Goal: Task Accomplishment & Management: Use online tool/utility

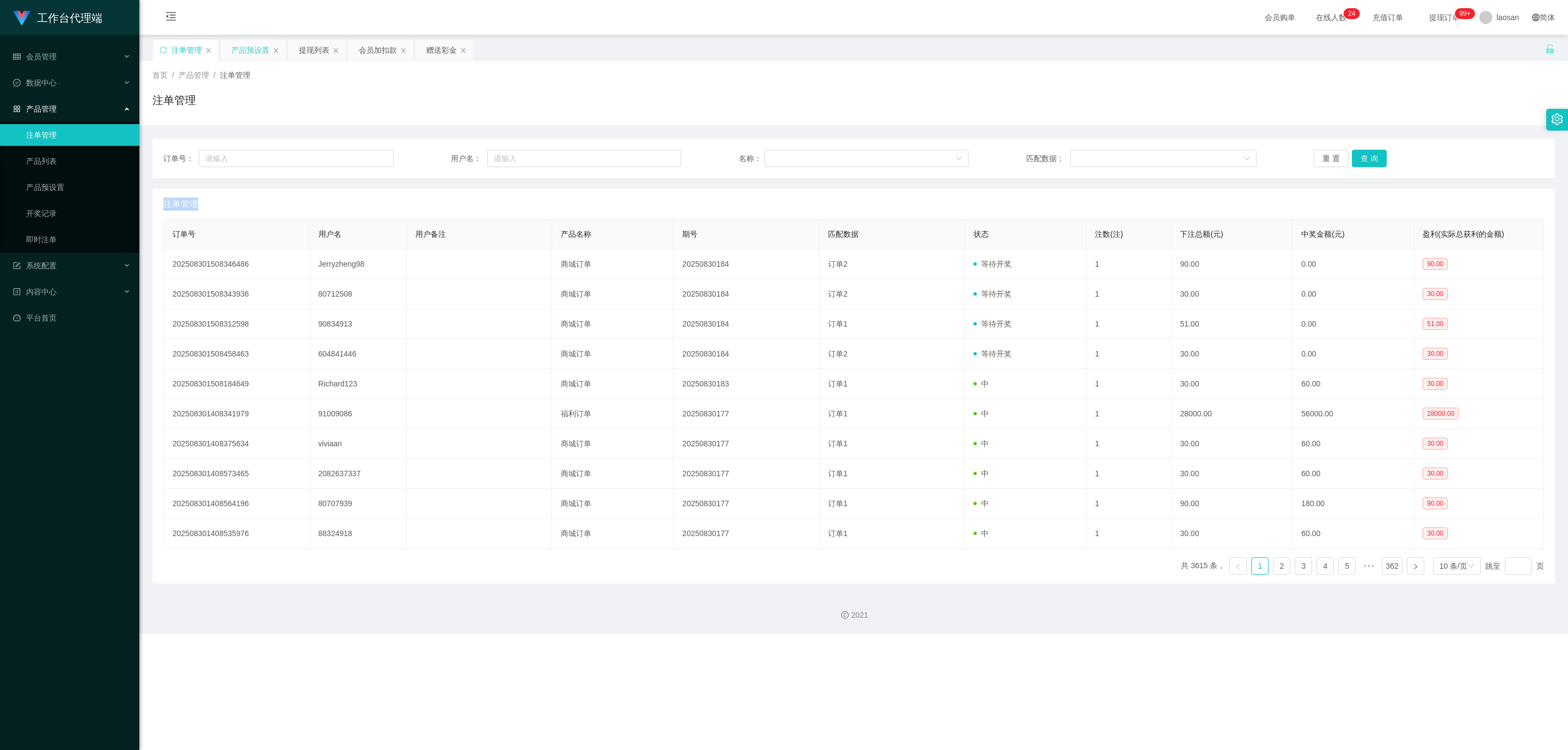
click at [244, 50] on div "产品预设置" at bounding box center [251, 49] width 38 height 21
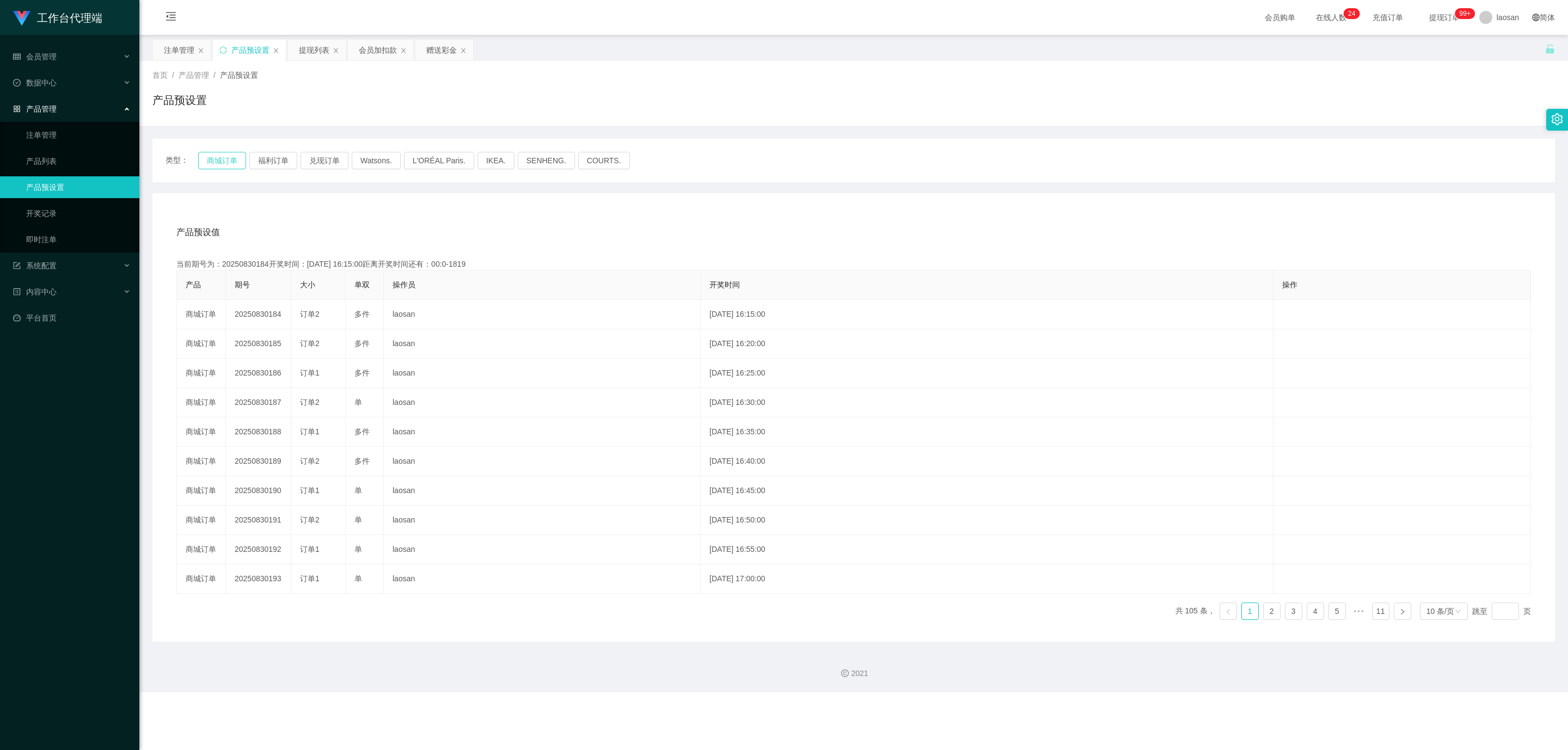
click at [221, 165] on button "商城订单" at bounding box center [222, 160] width 48 height 17
click at [433, 235] on div "产品预设值 添加期号" at bounding box center [854, 232] width 1355 height 30
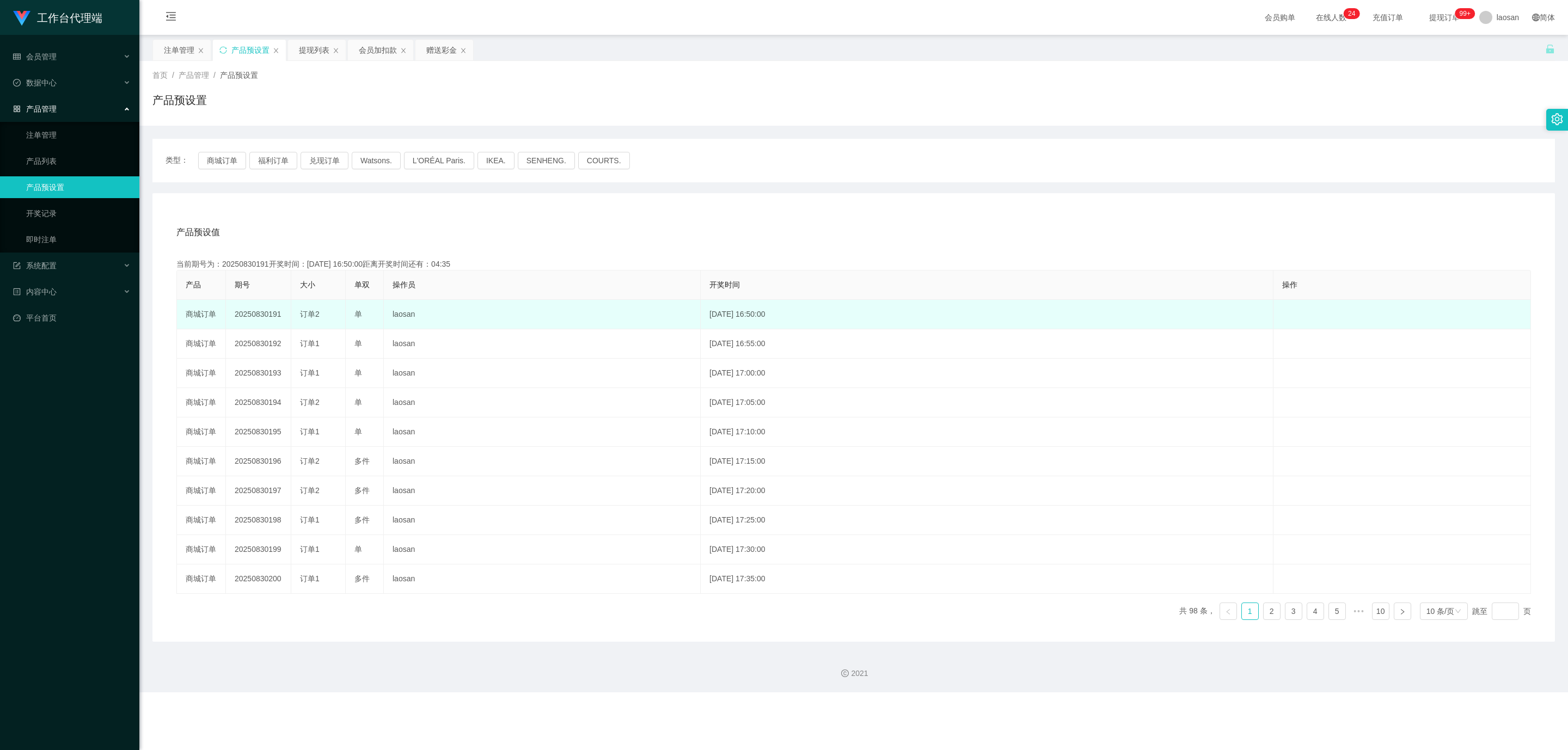
click at [256, 316] on td "20250830191" at bounding box center [258, 314] width 65 height 29
copy td "20250830191"
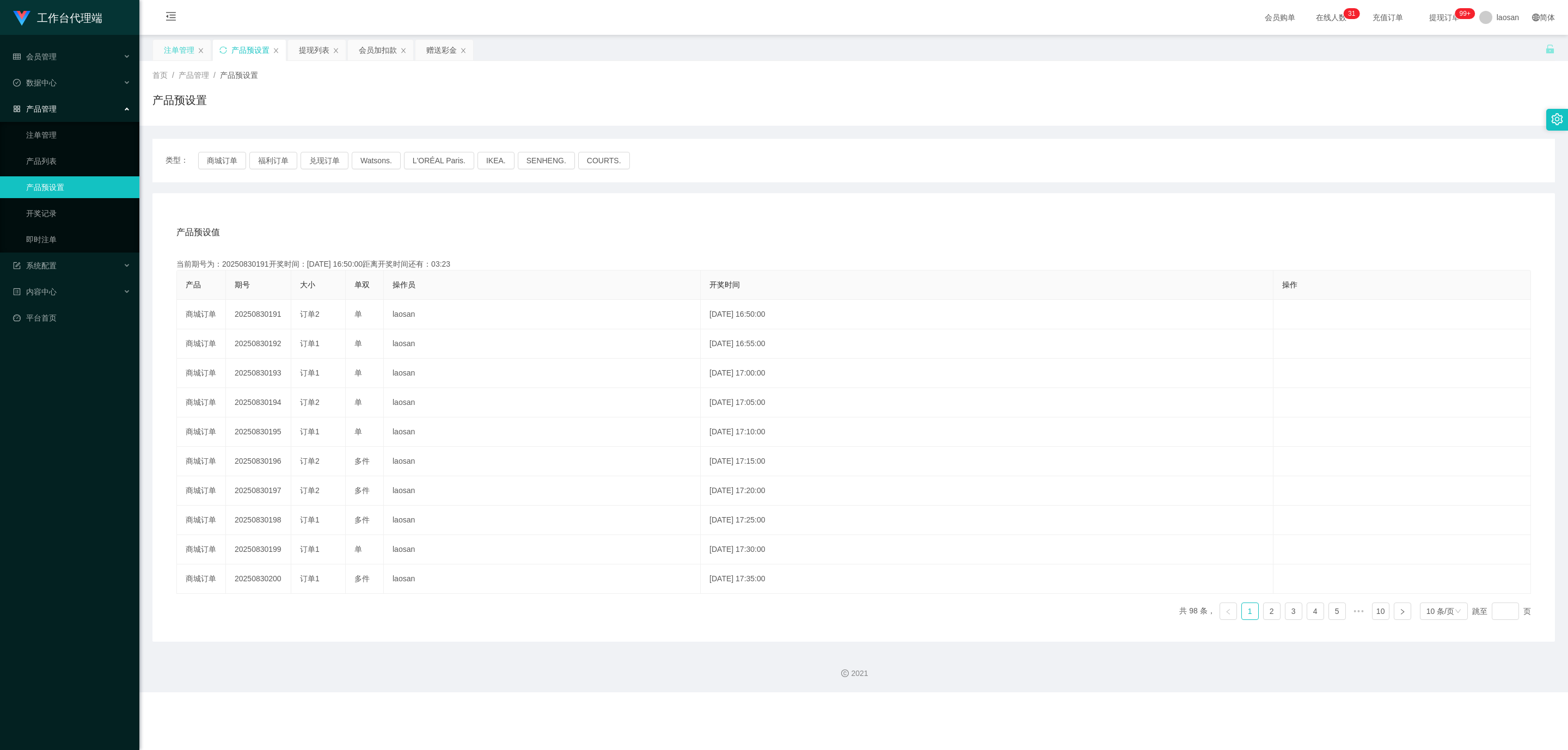
click at [171, 51] on div "注单管理" at bounding box center [179, 49] width 30 height 21
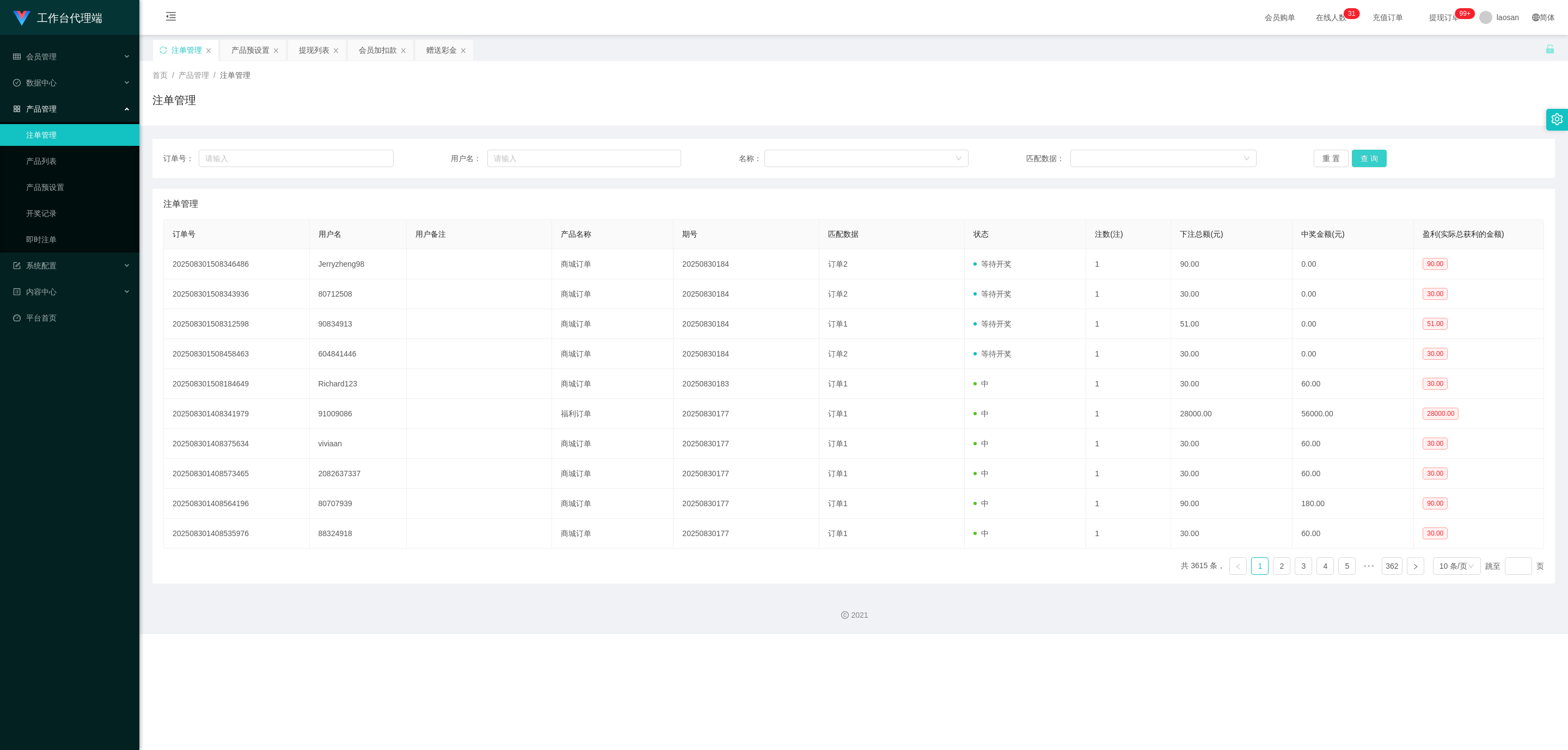
click at [1374, 162] on button "查 询" at bounding box center [1369, 158] width 35 height 17
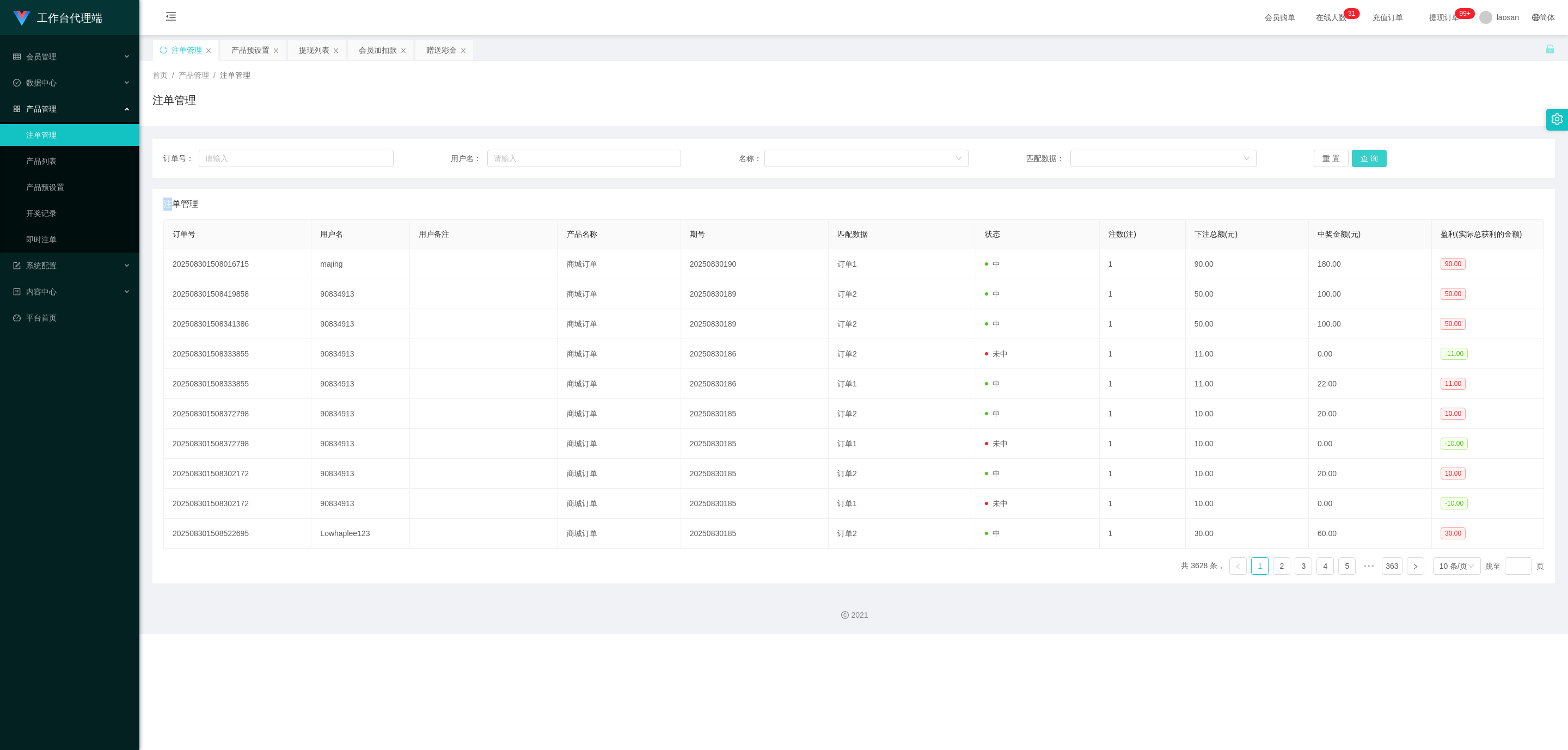
click at [1374, 162] on div "重 置 查 询" at bounding box center [1428, 158] width 230 height 17
click at [1374, 162] on button "查 询" at bounding box center [1369, 158] width 35 height 17
click at [1374, 162] on button "查 询" at bounding box center [1375, 158] width 47 height 17
click at [1374, 162] on button "查 询" at bounding box center [1369, 158] width 35 height 17
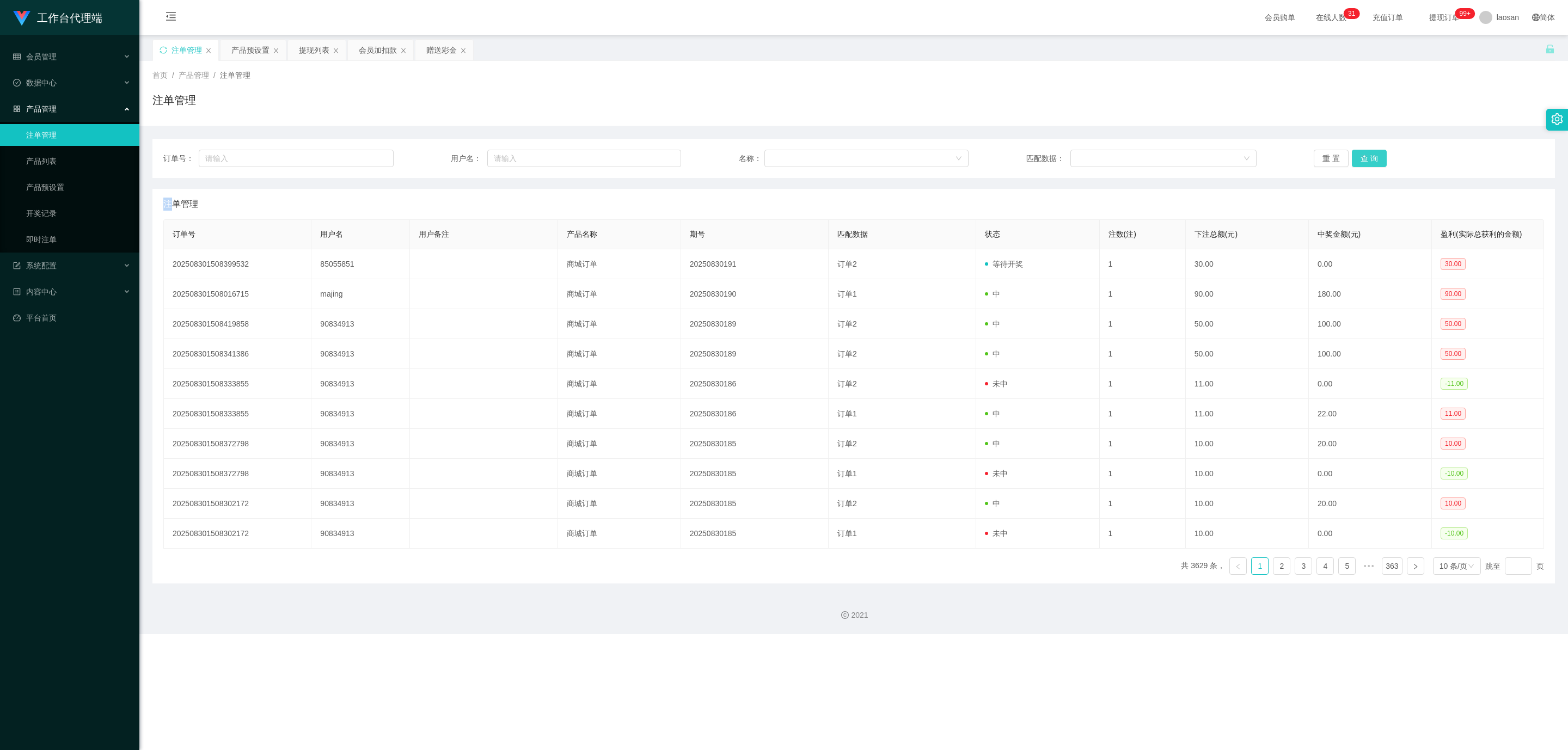
click at [1374, 162] on button "查 询" at bounding box center [1369, 158] width 35 height 17
click at [1369, 158] on button "查 询" at bounding box center [1369, 158] width 35 height 17
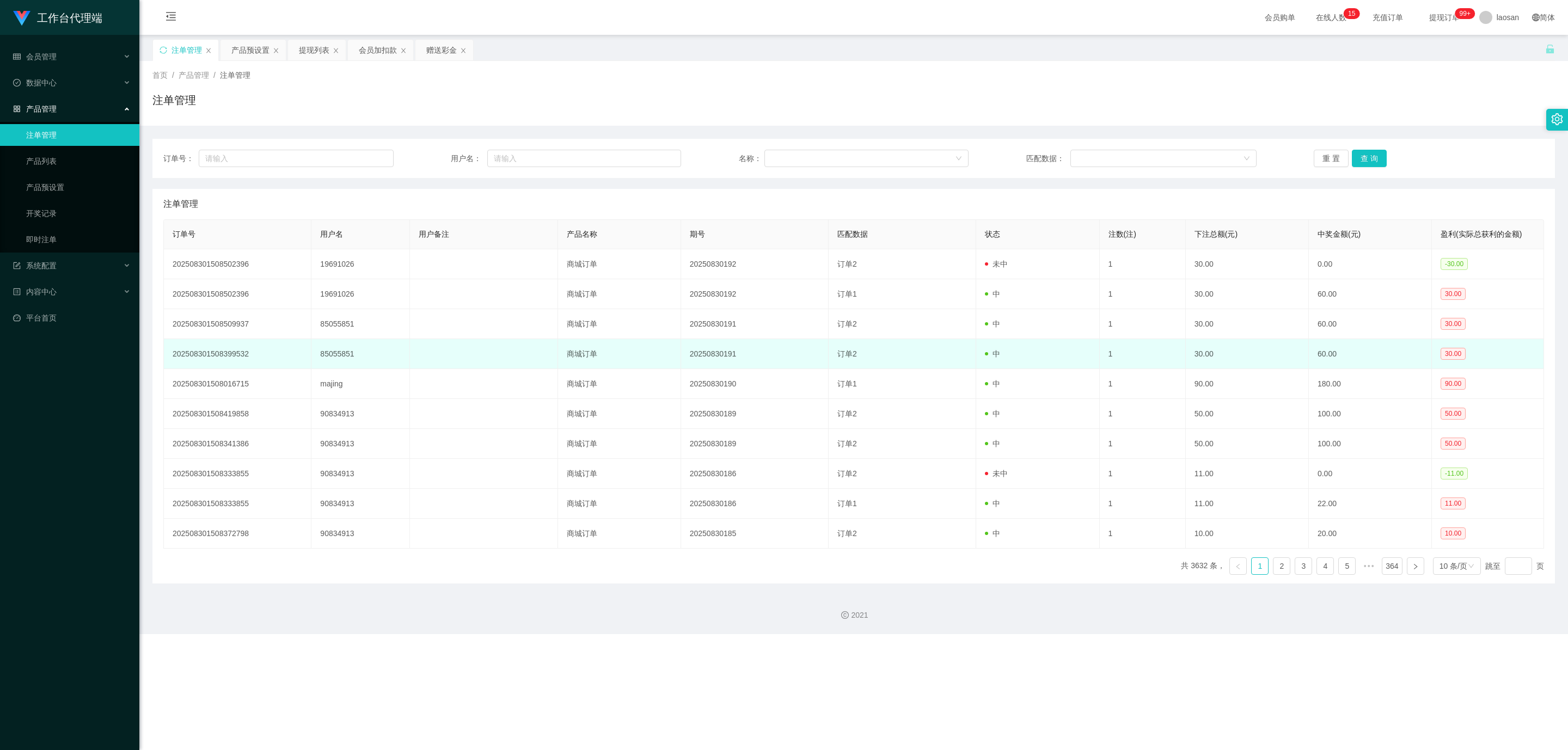
click at [337, 354] on td "85055851" at bounding box center [361, 353] width 99 height 30
copy td "85055851"
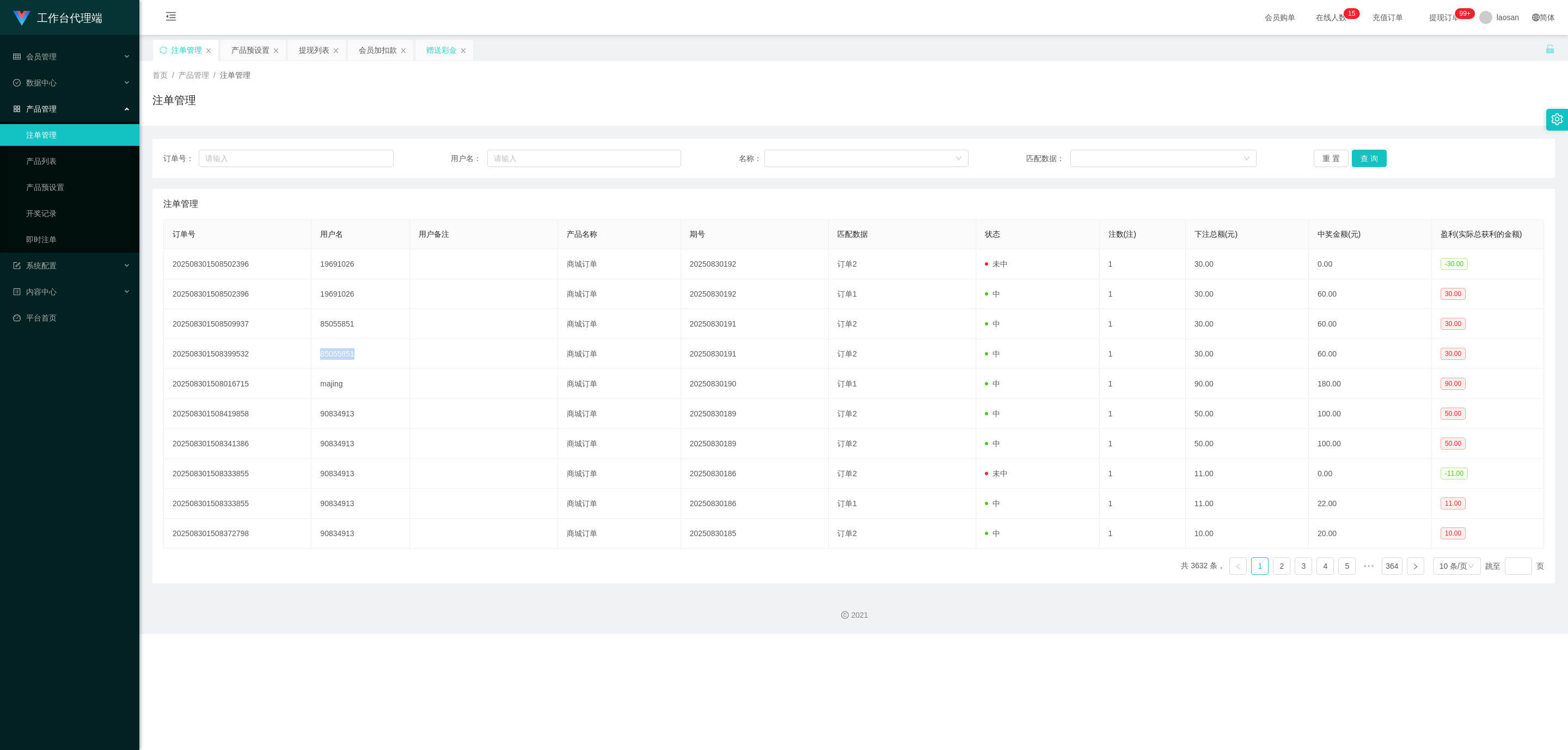
click at [437, 52] on div "赠送彩金" at bounding box center [441, 49] width 30 height 21
